Goal: Task Accomplishment & Management: Complete application form

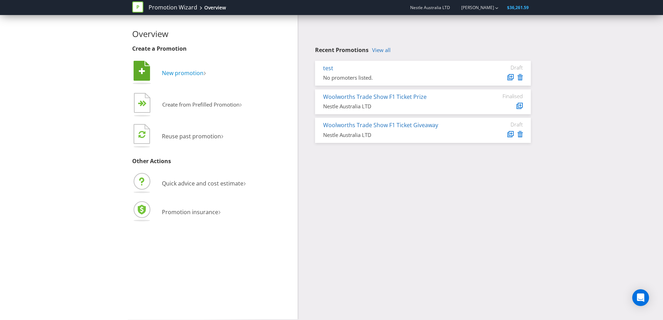
click at [189, 71] on span "New promotion" at bounding box center [183, 73] width 42 height 8
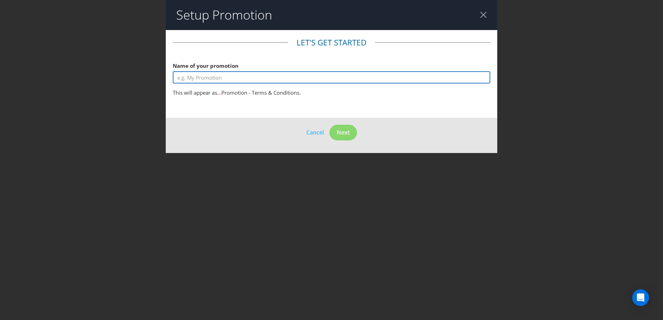
click at [269, 76] on input "text" at bounding box center [332, 77] width 318 height 12
type input "Test - Delete"
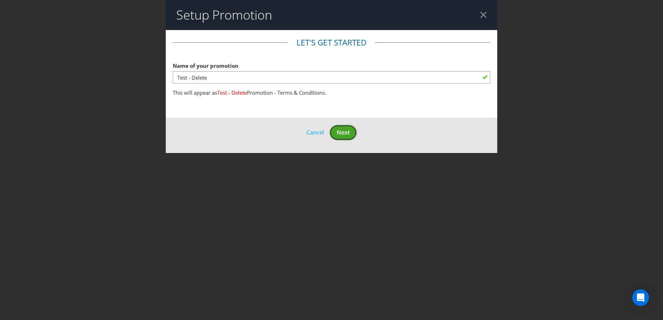
click at [349, 132] on span "Next" at bounding box center [343, 133] width 13 height 8
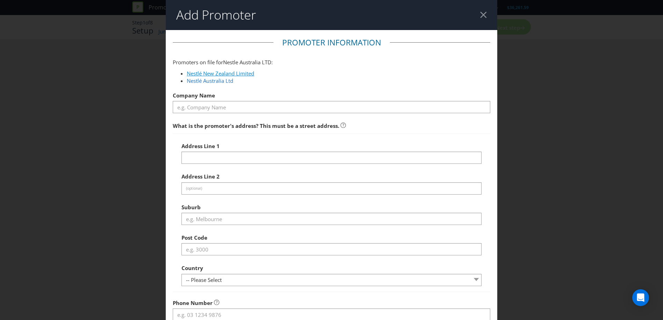
click at [200, 73] on link "Nestlé New Zealand Limited" at bounding box center [221, 73] width 68 height 7
type input "Nestlé New Zealand Limited"
type input "Level 3, Buildings 1 & 2, Carlaw Park Commercial, 12-16 Nicholls Lane"
type input "Parnell, Auckland"
type input "1010"
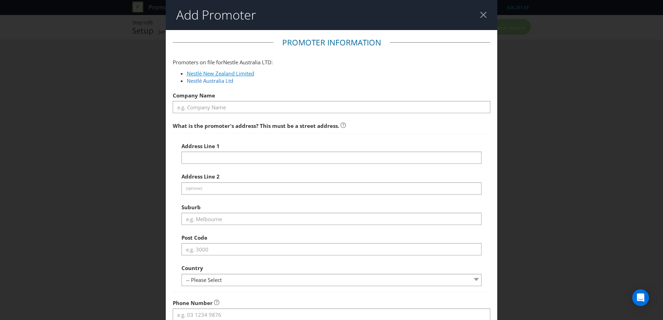
select select "NZ"
type input "0800 830 840"
type input "Consumer.services@nz.nestle.com"
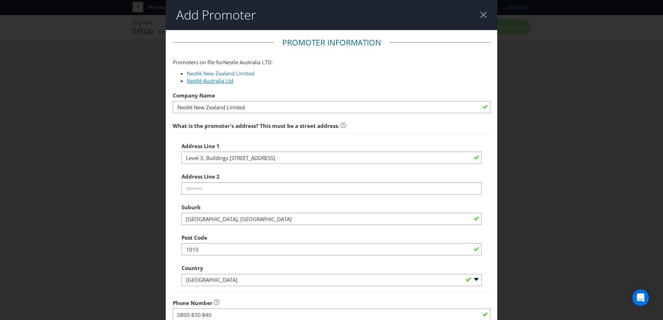
click at [217, 84] on link "Nestlé Australia Ltd" at bounding box center [210, 80] width 47 height 7
type input "Nestlé Australia Ltd"
type input "1 Homebush Bay Drive"
type input "Rhodes"
type input "2138"
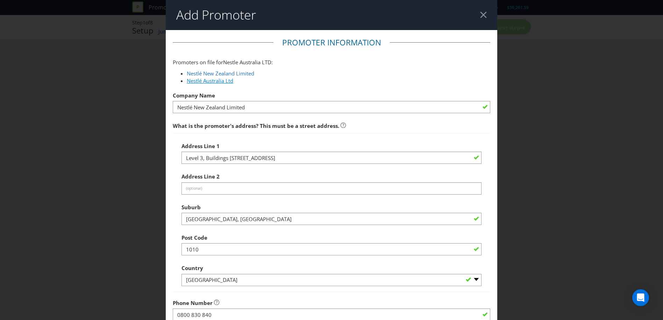
select select "AU"
type input "1800 025 361"
type input "consumer.service@au.nestle.com"
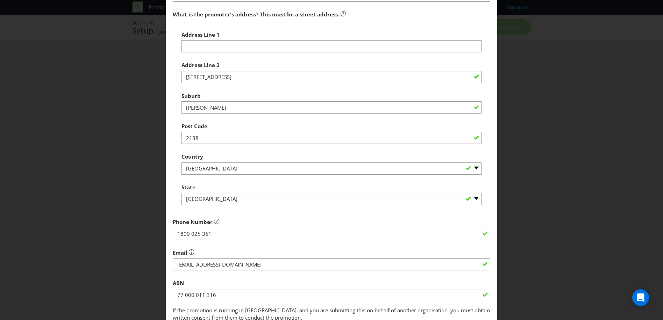
scroll to position [61, 0]
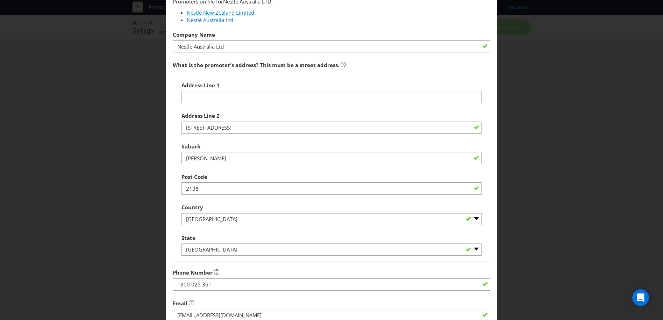
click at [215, 12] on link "Nestlé New Zealand Limited" at bounding box center [221, 12] width 68 height 7
type input "Nestlé New Zealand Limited"
type input "Level 3, Buildings 1 & 2, Carlaw Park Commercial, 12-16 Nicholls Lane"
type input "Parnell, Auckland"
type input "1010"
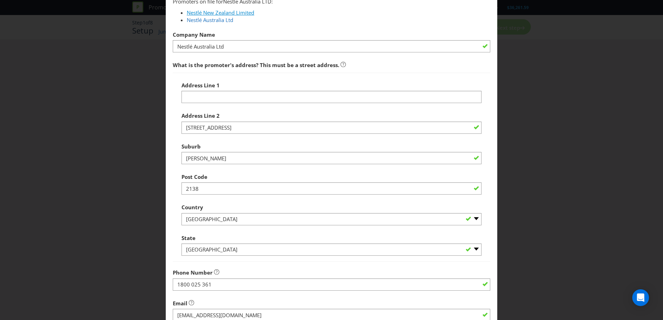
select select "NZ"
type input "0800 830 840"
type input "Consumer.services@nz.nestle.com"
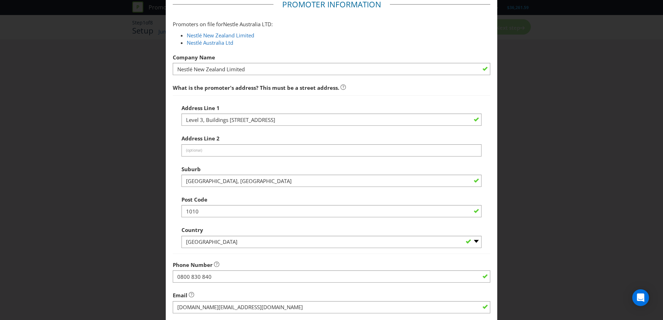
scroll to position [0, 0]
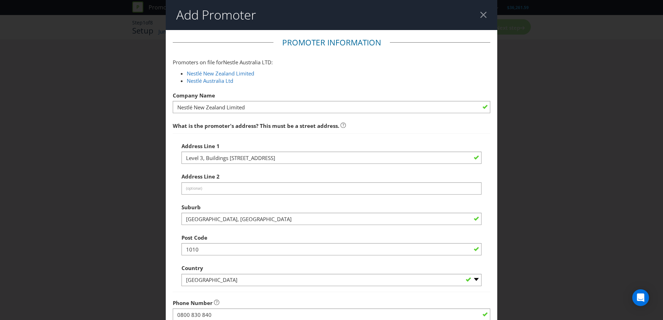
click at [482, 15] on div at bounding box center [483, 15] width 7 height 7
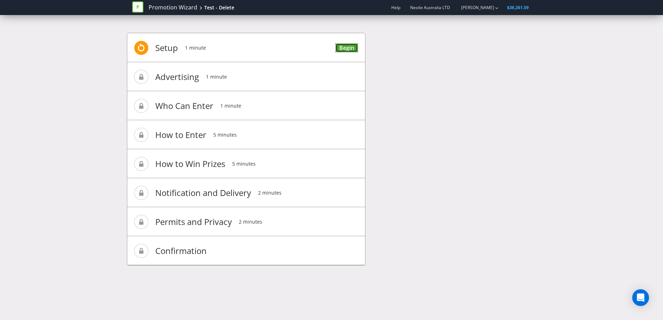
click at [351, 47] on link "Begin" at bounding box center [346, 47] width 23 height 9
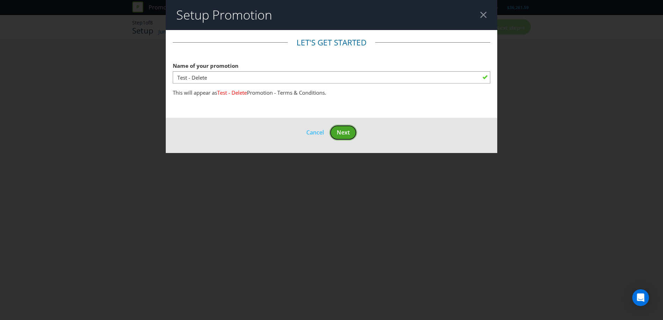
click at [341, 133] on span "Next" at bounding box center [343, 133] width 13 height 8
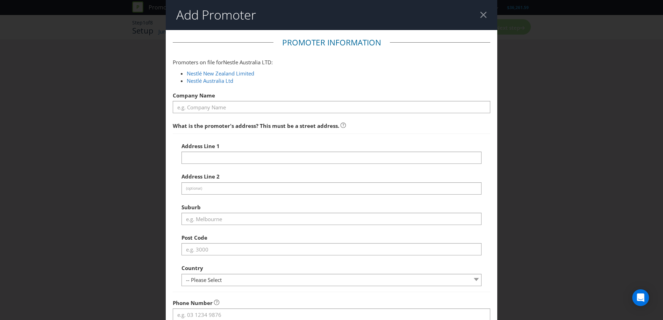
click at [485, 14] on header "Add Promoter" at bounding box center [332, 15] width 332 height 30
click at [480, 17] on div at bounding box center [483, 15] width 7 height 7
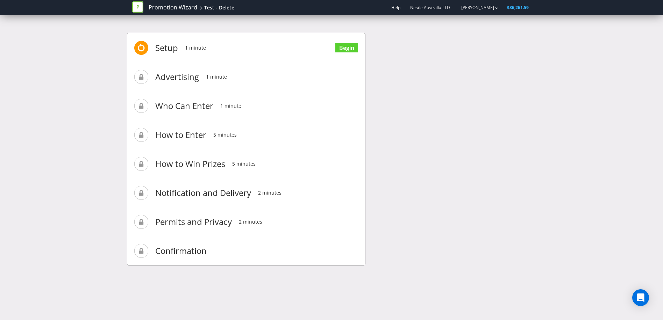
click at [303, 44] on li "Setup 1 minute Begin" at bounding box center [246, 47] width 238 height 29
click at [359, 43] on li "Setup 1 minute Begin" at bounding box center [246, 47] width 238 height 29
click at [353, 45] on link "Begin" at bounding box center [346, 47] width 23 height 9
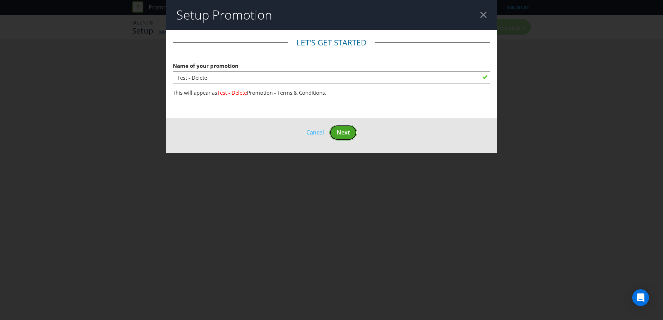
click at [350, 137] on button "Next" at bounding box center [344, 133] width 28 height 16
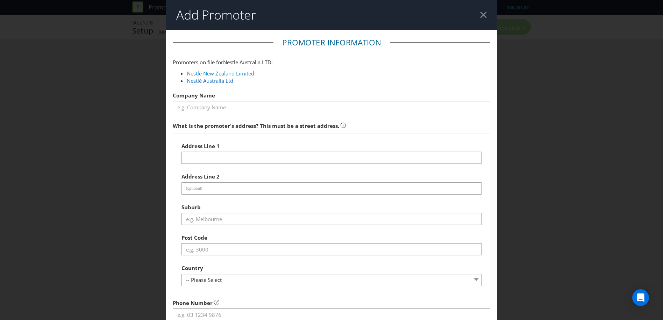
click at [228, 73] on link "Nestlé New Zealand Limited" at bounding box center [221, 73] width 68 height 7
type input "Nestlé New Zealand Limited"
type input "Level 3, Buildings 1 & 2, Carlaw Park Commercial, 12-16 Nicholls Lane"
type input "Parnell, Auckland"
type input "1010"
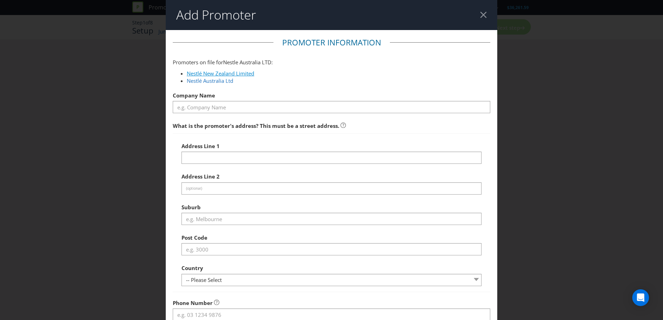
select select "NZ"
type input "0800 830 840"
type input "Consumer.services@nz.nestle.com"
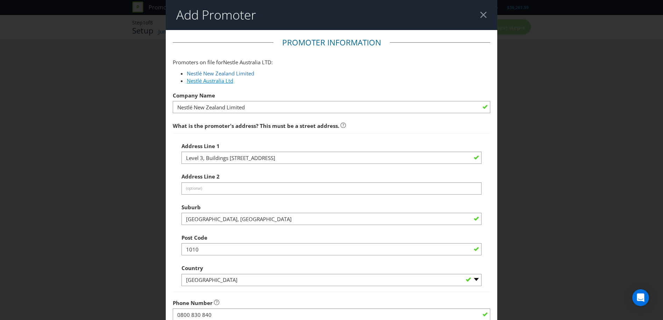
click at [199, 82] on link "Nestlé Australia Ltd" at bounding box center [210, 80] width 47 height 7
type input "Nestlé Australia Ltd"
type input "1 Homebush Bay Drive"
type input "Rhodes"
type input "2138"
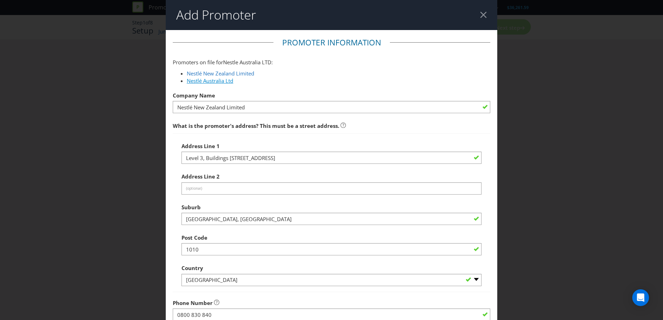
select select "AU"
type input "1800 025 361"
type input "consumer.service@au.nestle.com"
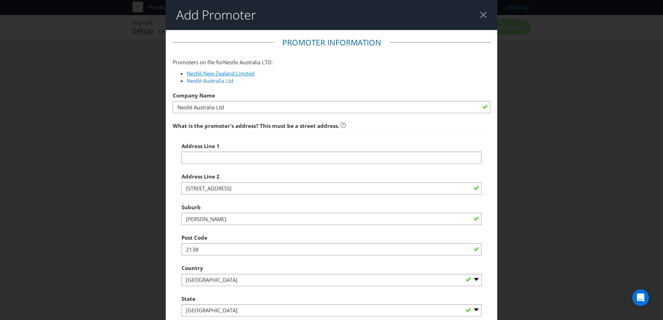
click at [199, 72] on link "Nestlé New Zealand Limited" at bounding box center [221, 73] width 68 height 7
type input "Nestlé New Zealand Limited"
type input "Level 3, Buildings 1 & 2, Carlaw Park Commercial, 12-16 Nicholls Lane"
type input "Parnell, Auckland"
type input "1010"
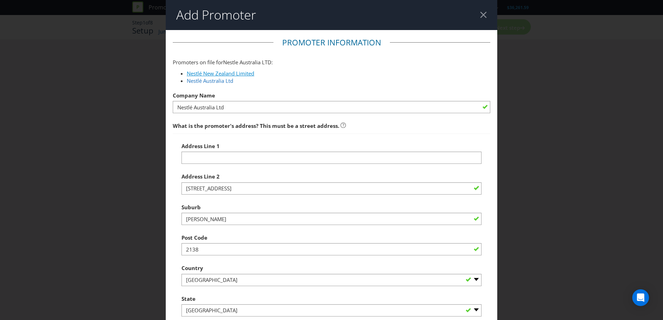
select select "NZ"
type input "0800 830 840"
type input "Consumer.services@nz.nestle.com"
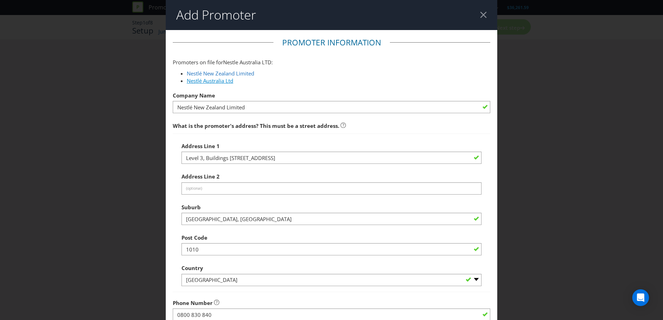
click at [203, 82] on link "Nestlé Australia Ltd" at bounding box center [210, 80] width 47 height 7
type input "Nestlé Australia Ltd"
type input "1 Homebush Bay Drive"
type input "Rhodes"
type input "2138"
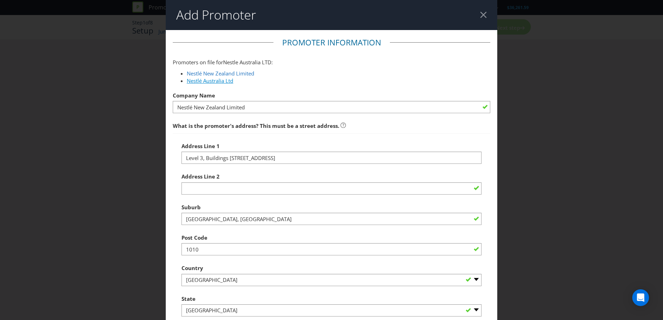
select select "AU"
type input "1800 025 361"
type input "consumer.service@au.nestle.com"
click at [201, 71] on link "Nestlé New Zealand Limited" at bounding box center [221, 73] width 68 height 7
type input "Nestlé New Zealand Limited"
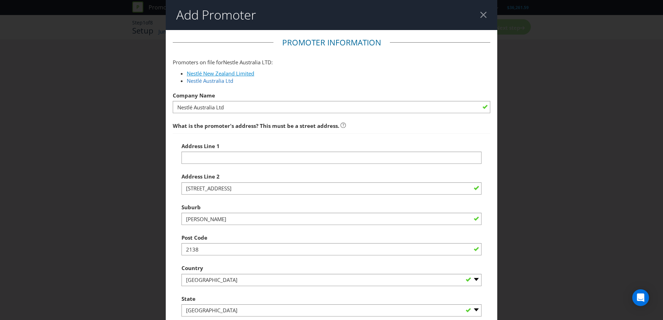
type input "Level 3, Buildings 1 & 2, Carlaw Park Commercial, 12-16 Nicholls Lane"
type input "Parnell, Auckland"
type input "1010"
select select "NZ"
type input "0800 830 840"
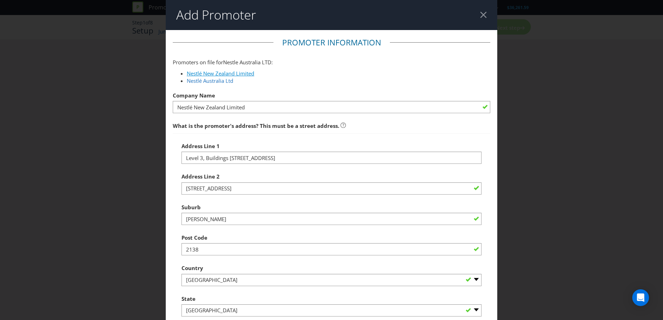
type input "Consumer.services@nz.nestle.com"
click at [594, 89] on div "Add Promoter Promoter Information Promoters on file for Nestle Australia LTD : …" at bounding box center [331, 160] width 663 height 320
click at [485, 15] on header "Add Promoter" at bounding box center [332, 15] width 332 height 30
click at [483, 15] on header "Add Promoter" at bounding box center [332, 15] width 332 height 30
click at [480, 13] on div at bounding box center [483, 15] width 7 height 7
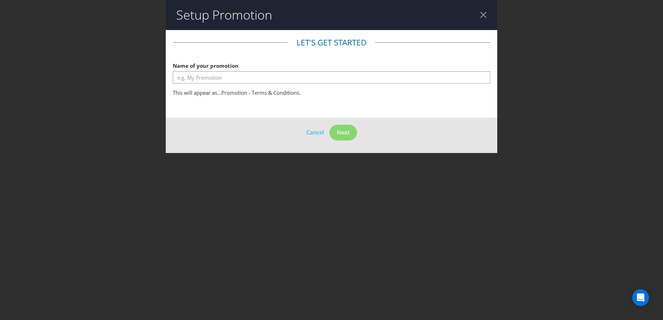
click at [486, 12] on div at bounding box center [483, 15] width 7 height 7
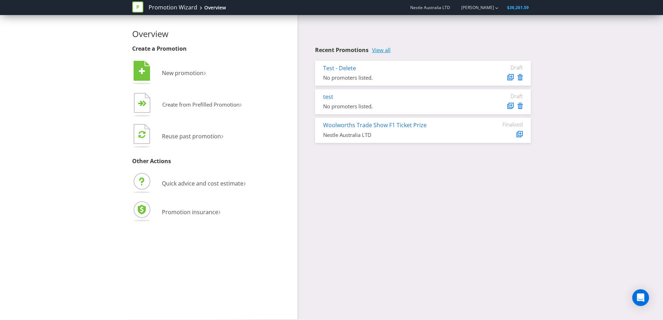
click at [385, 50] on link "View all" at bounding box center [381, 50] width 19 height 6
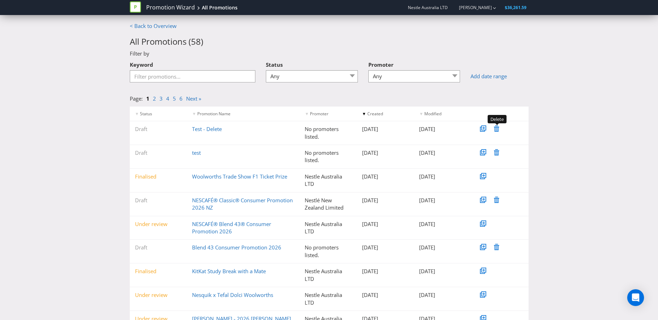
click at [495, 131] on icon at bounding box center [496, 129] width 5 height 6
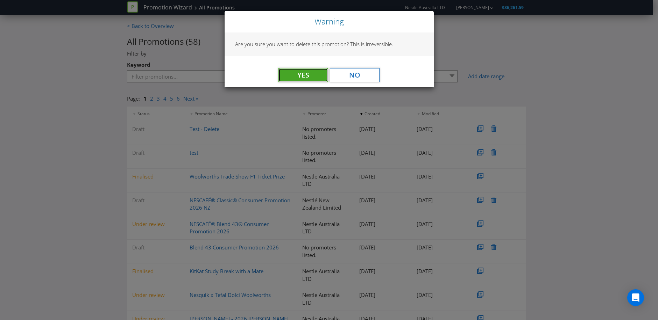
click at [305, 72] on button "Yes" at bounding box center [303, 75] width 50 height 14
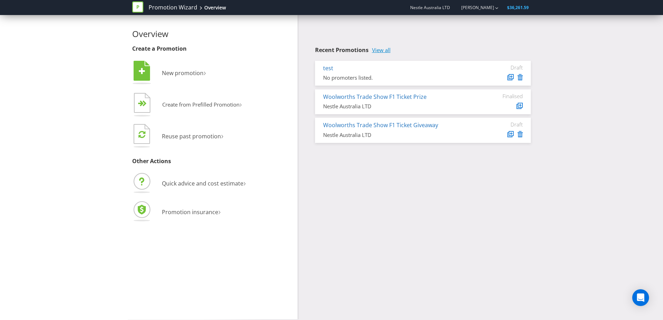
click at [389, 51] on link "View all" at bounding box center [381, 50] width 19 height 6
click at [170, 8] on link "Promotion Wizard" at bounding box center [173, 7] width 49 height 8
